Goal: Find specific page/section: Find specific page/section

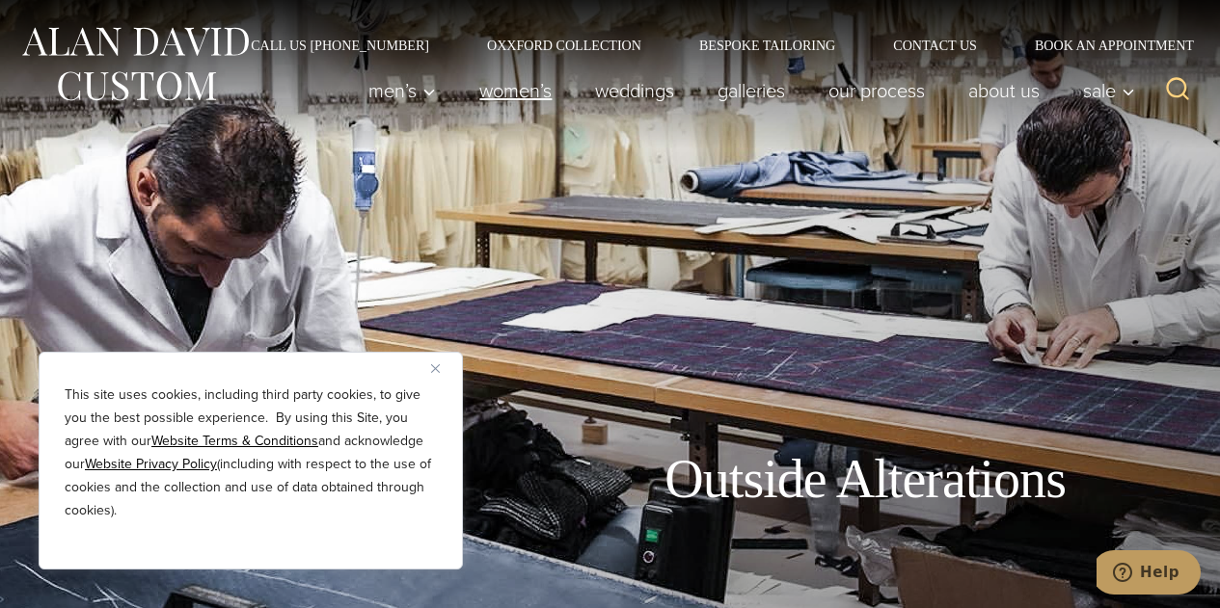
click at [498, 94] on link "Women’s" at bounding box center [516, 90] width 116 height 39
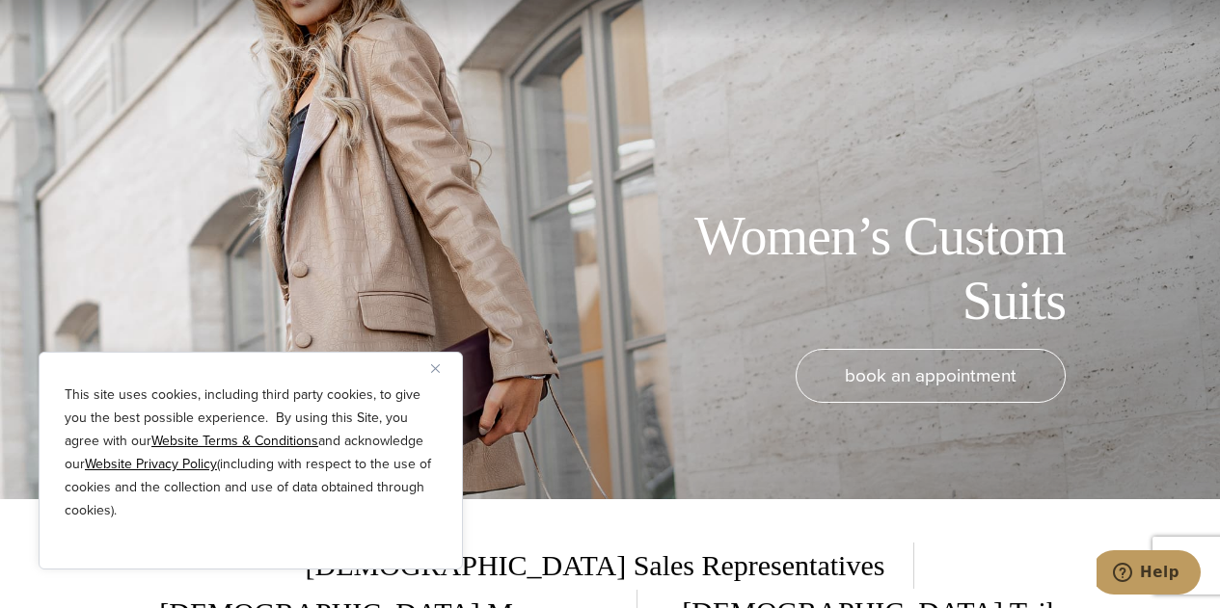
scroll to position [193, 0]
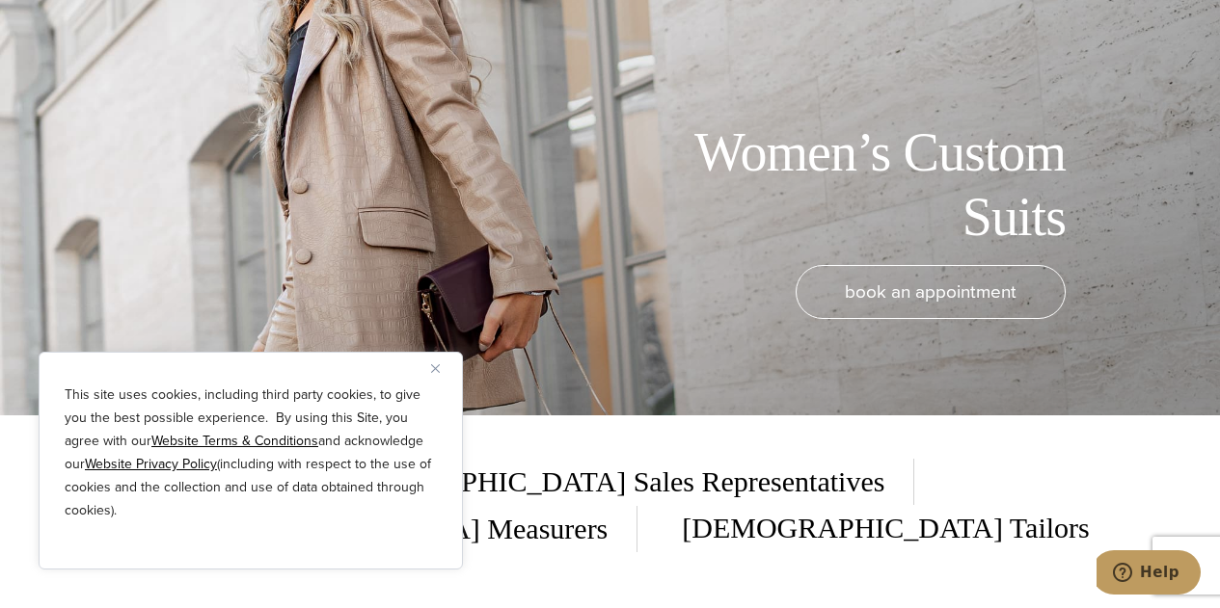
click at [434, 362] on button "Close" at bounding box center [442, 368] width 23 height 23
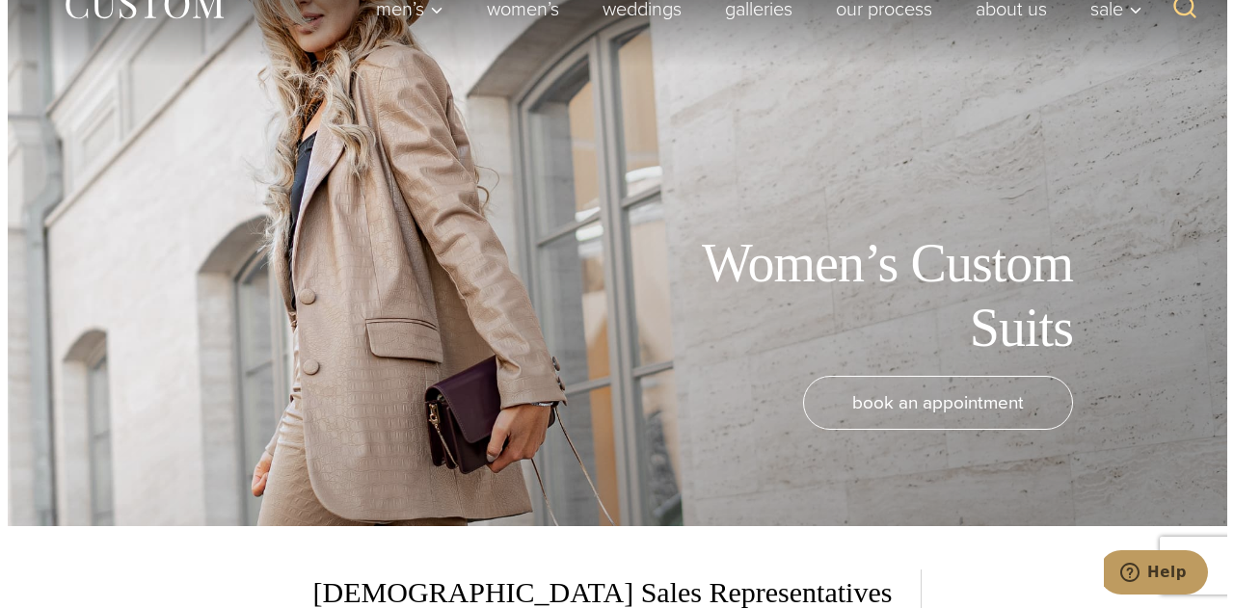
scroll to position [0, 0]
